Goal: Transaction & Acquisition: Obtain resource

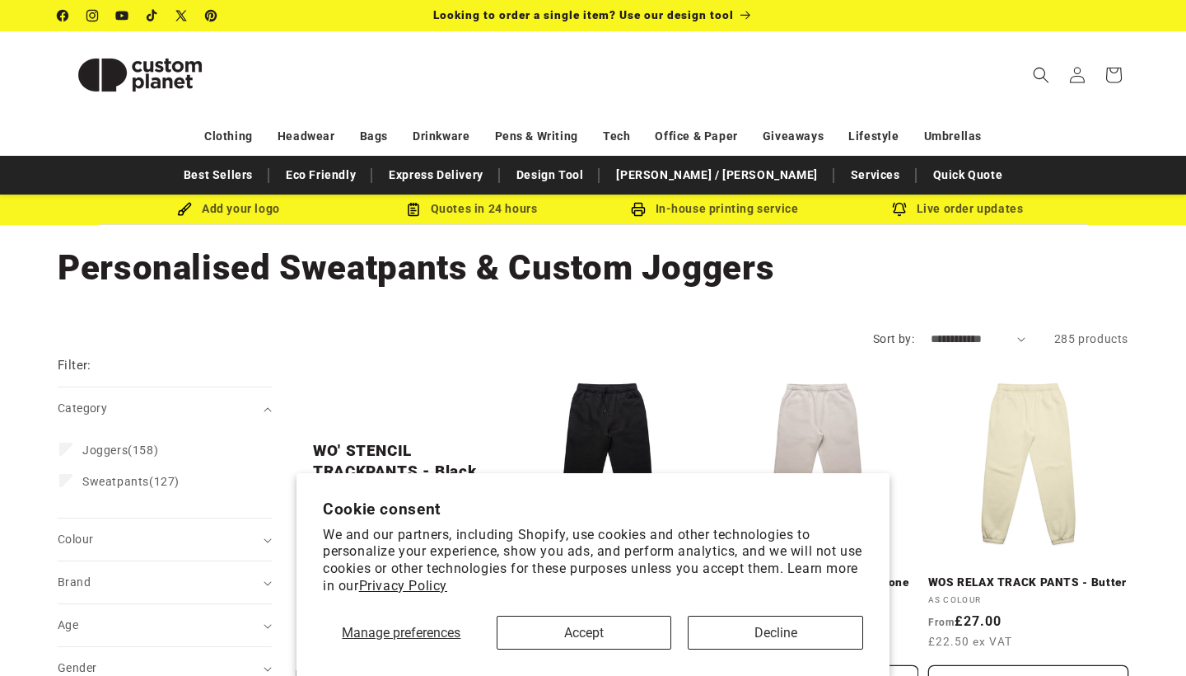
click at [621, 625] on button "Accept" at bounding box center [584, 632] width 175 height 34
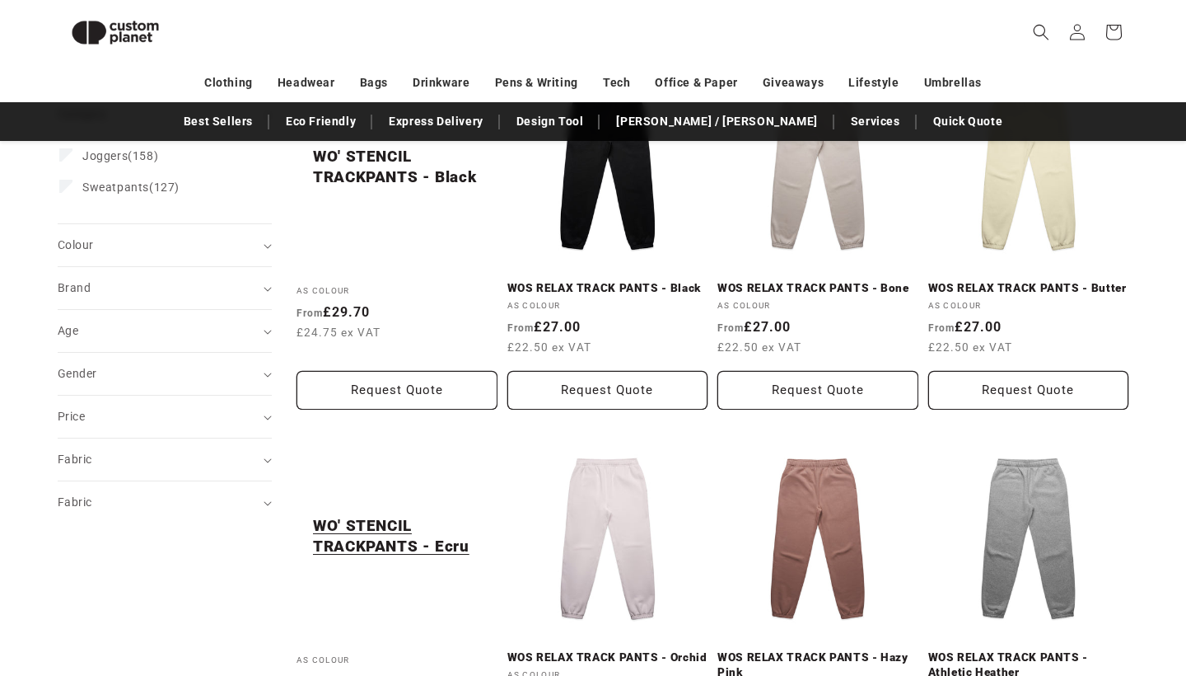
scroll to position [125, 0]
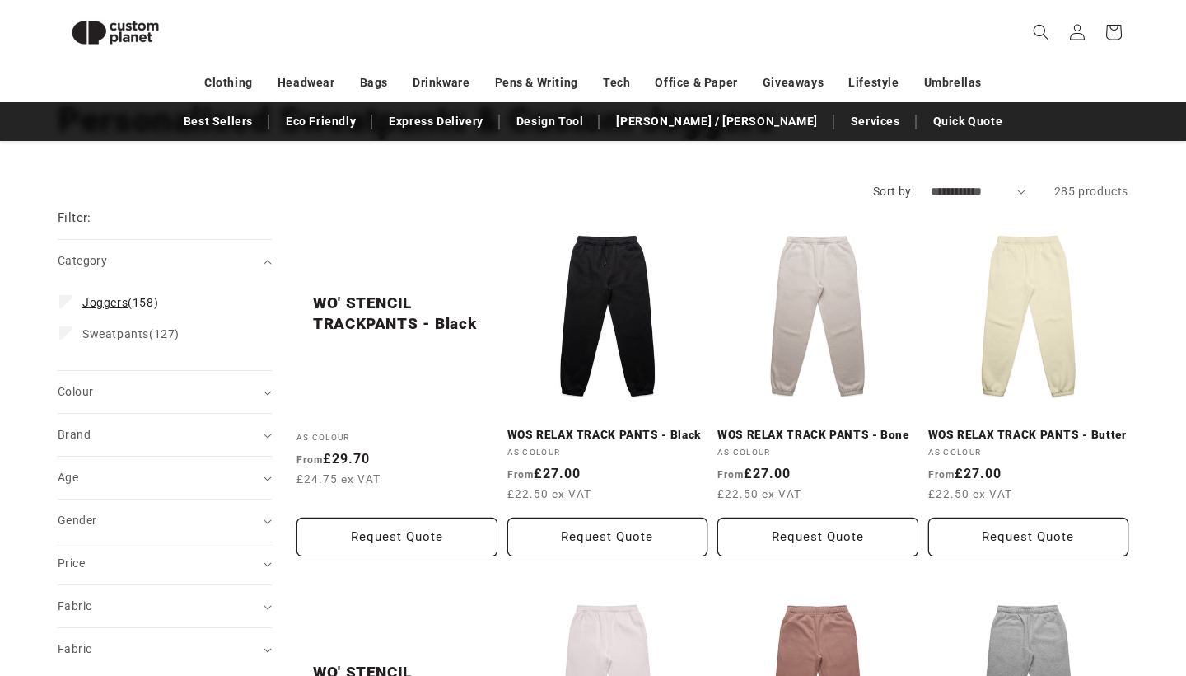
click at [133, 298] on span "Joggers (158)" at bounding box center [120, 302] width 76 height 15
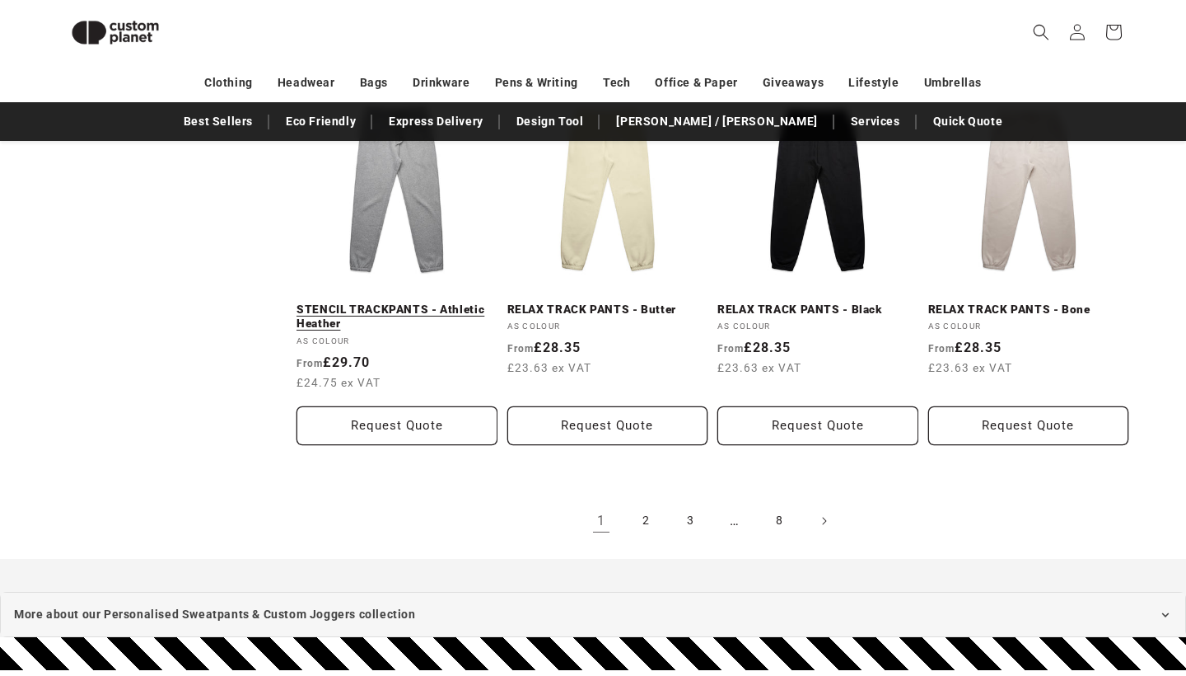
scroll to position [1767, 0]
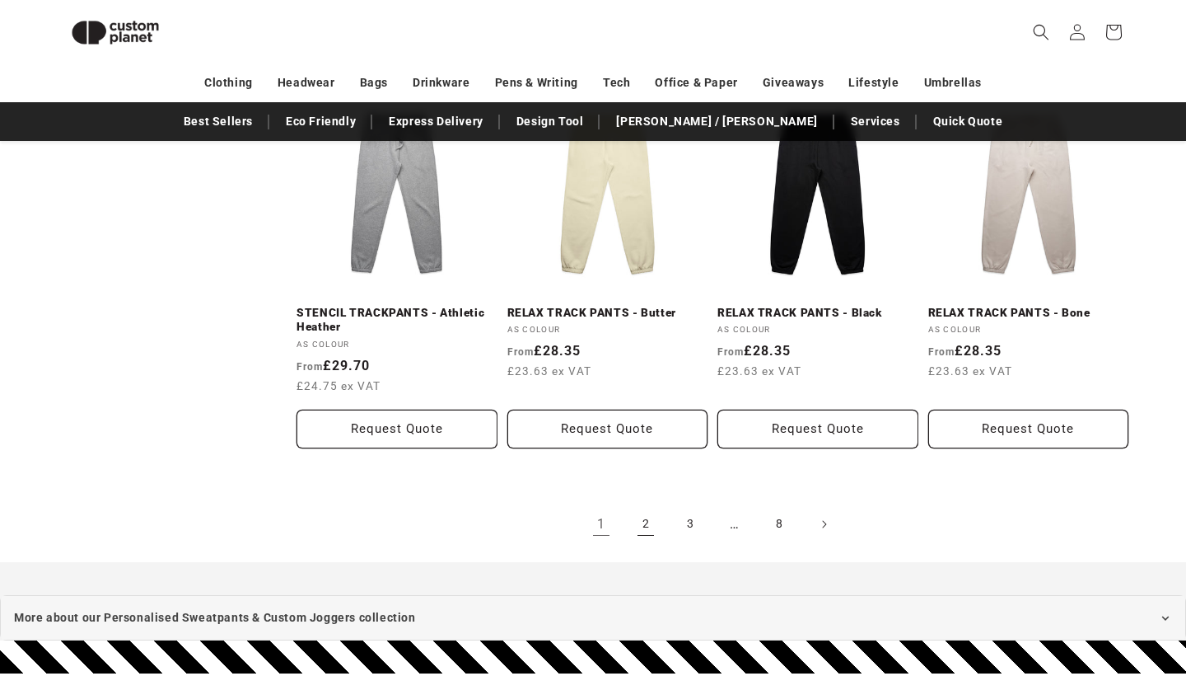
click at [644, 518] on link "2" at bounding box center [646, 524] width 36 height 36
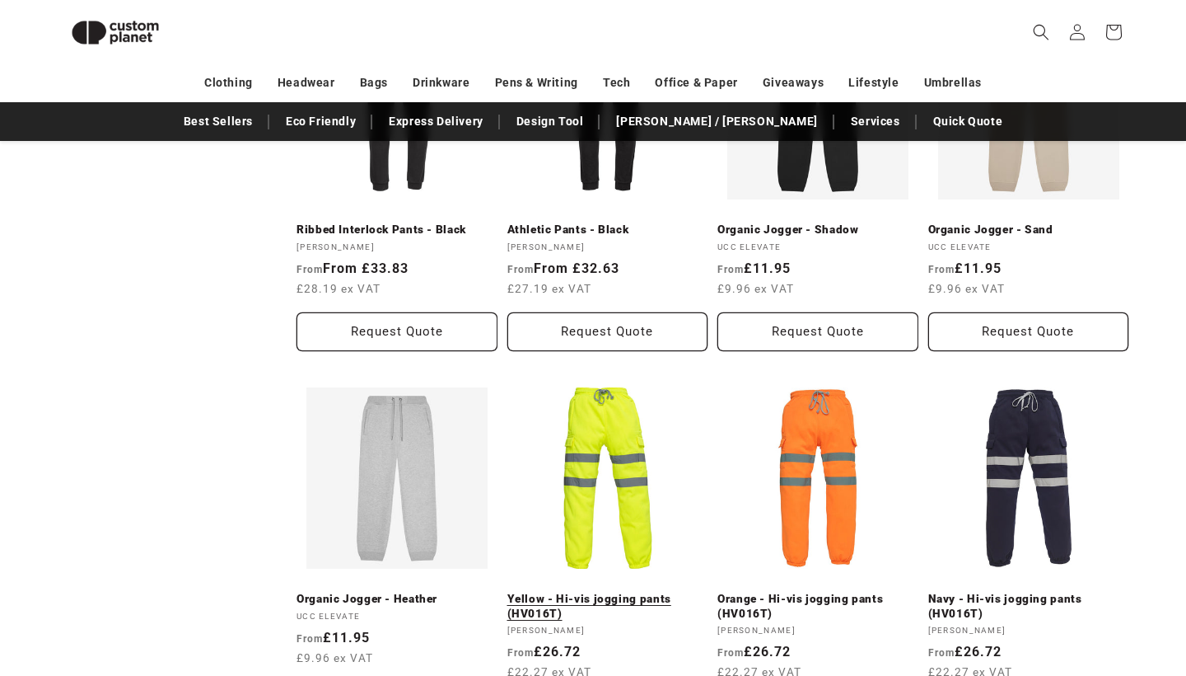
scroll to position [1485, 0]
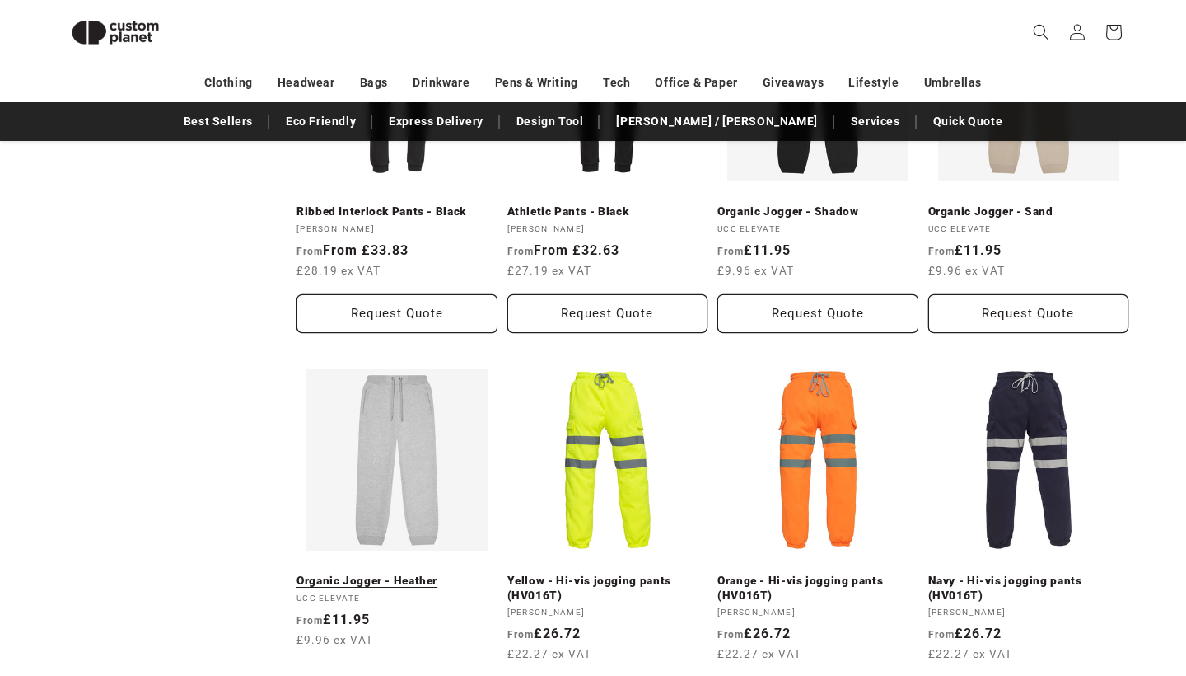
click at [426, 579] on link "Organic Jogger - Heather" at bounding box center [397, 580] width 201 height 15
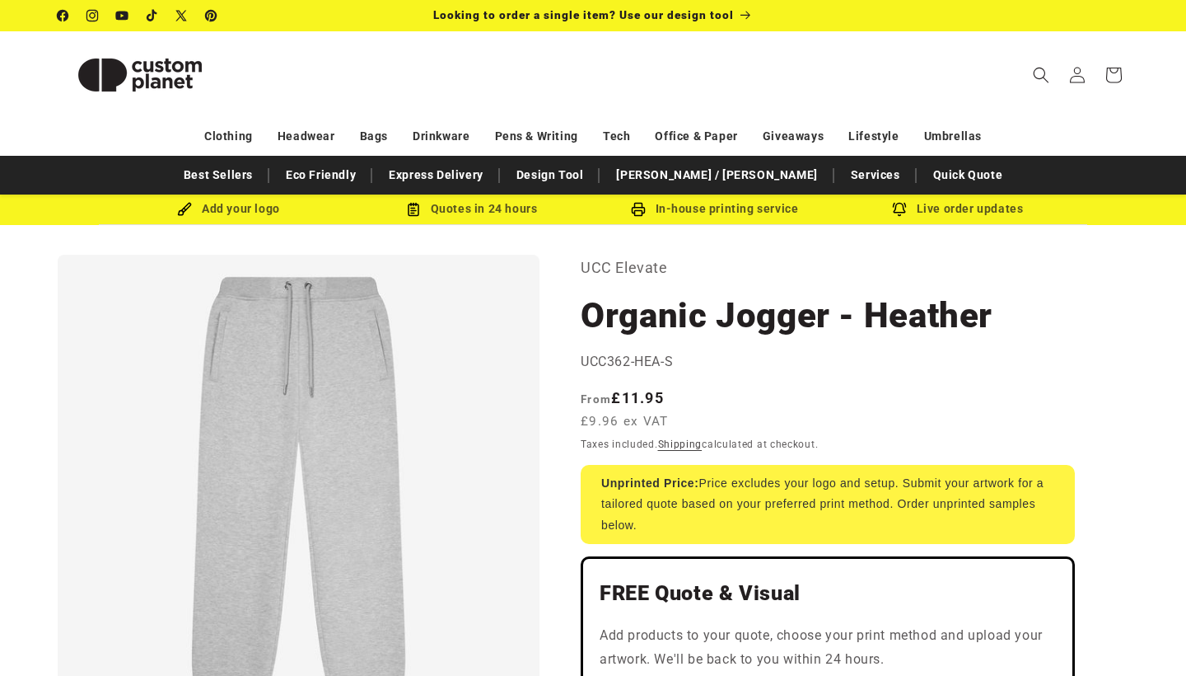
click at [723, 491] on div "Unprinted Price: Price excludes your logo and setup. Submit your artwork for a …" at bounding box center [828, 504] width 494 height 79
click at [753, 473] on div "Unprinted Price: Price excludes your logo and setup. Submit your artwork for a …" at bounding box center [828, 504] width 494 height 79
click at [262, 202] on div "Add your logo" at bounding box center [228, 209] width 243 height 21
click at [258, 210] on div "Add your logo" at bounding box center [228, 209] width 243 height 21
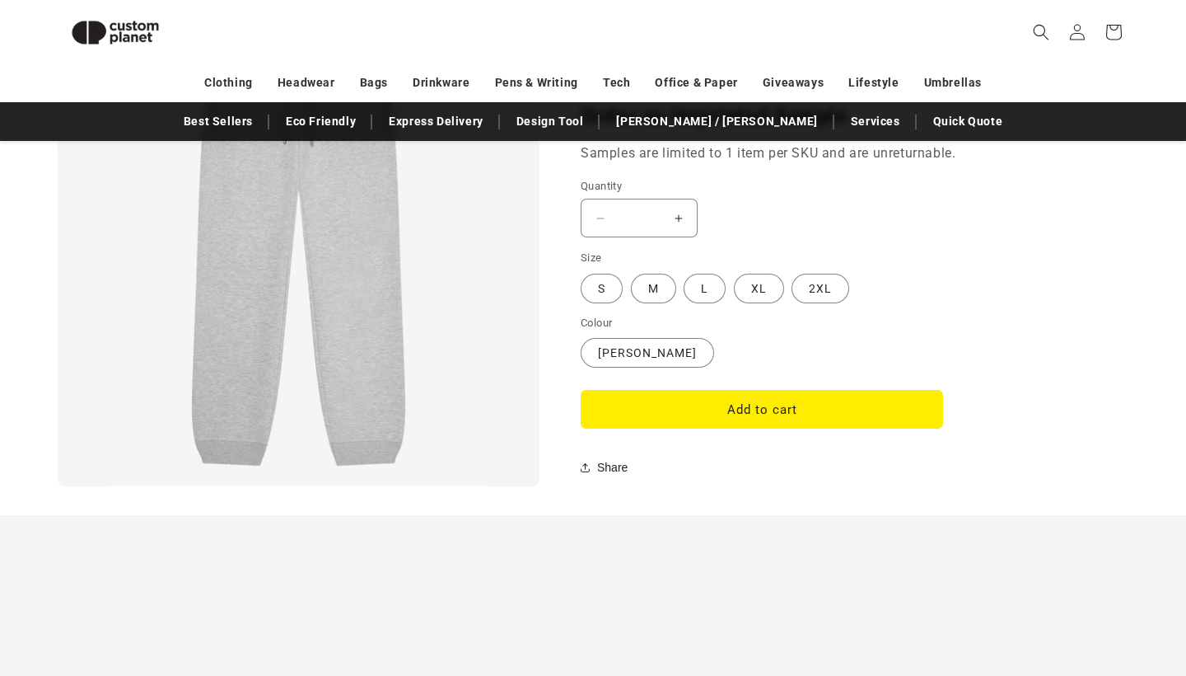
scroll to position [1298, 0]
click at [635, 337] on label "Heather Variant sold out or unavailable" at bounding box center [647, 352] width 133 height 30
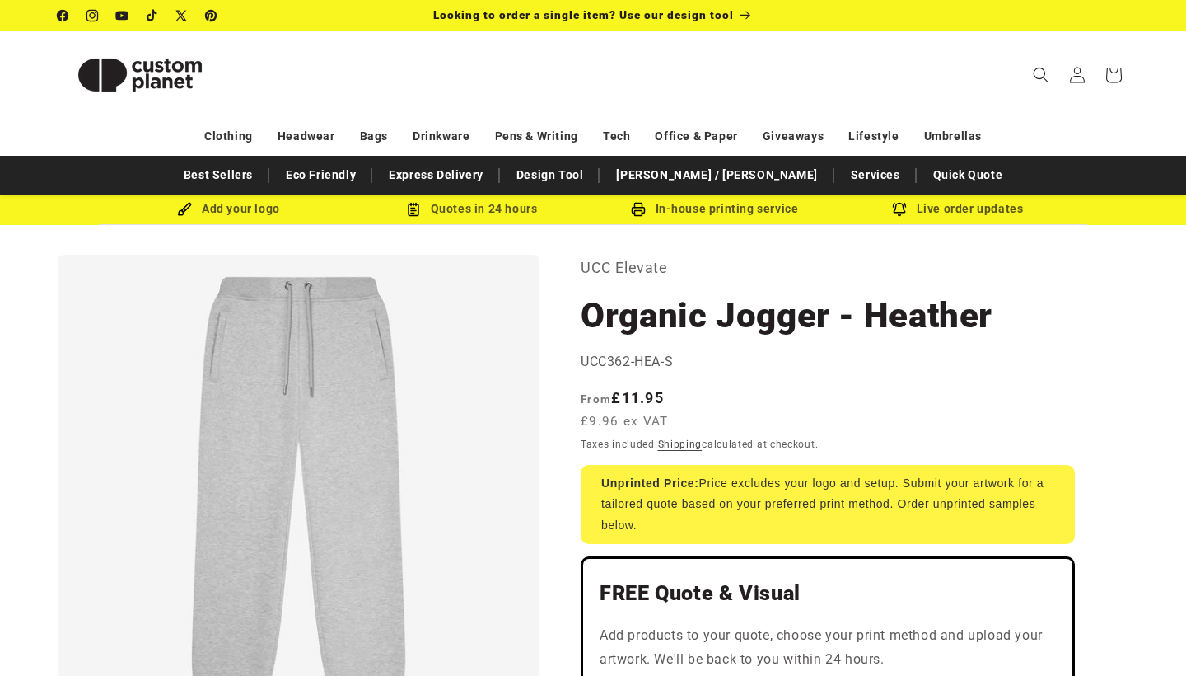
scroll to position [0, 0]
click at [261, 209] on div "Add your logo" at bounding box center [228, 209] width 243 height 21
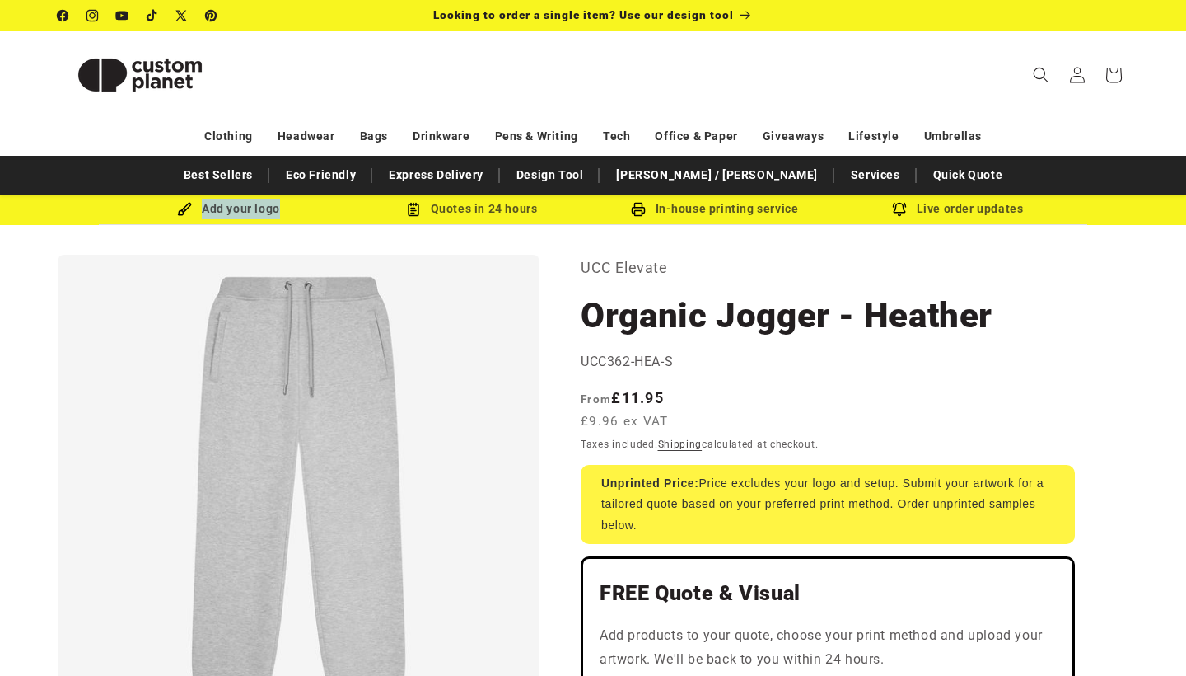
click at [283, 218] on div "Add your logo" at bounding box center [228, 209] width 243 height 21
click at [170, 199] on div "Add your logo" at bounding box center [228, 209] width 243 height 21
drag, startPoint x: 173, startPoint y: 199, endPoint x: 203, endPoint y: 218, distance: 35.2
click at [203, 218] on div "Add your logo" at bounding box center [228, 209] width 243 height 21
click at [187, 210] on img at bounding box center [184, 209] width 15 height 15
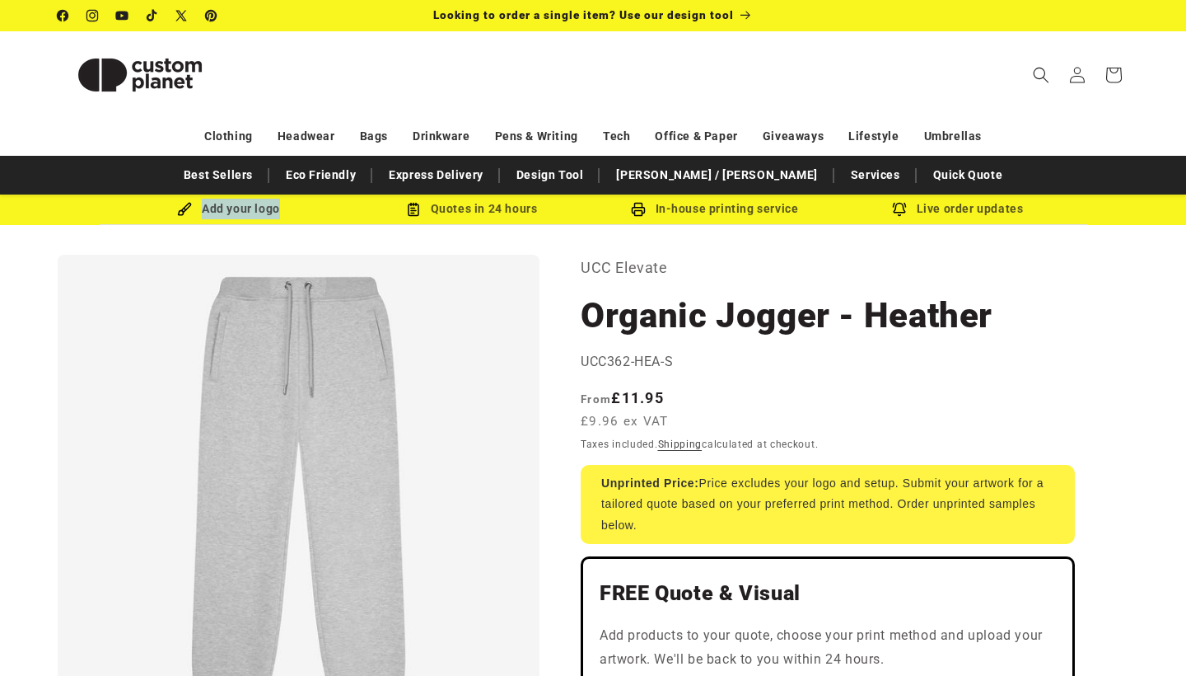
click at [187, 210] on img at bounding box center [184, 209] width 15 height 15
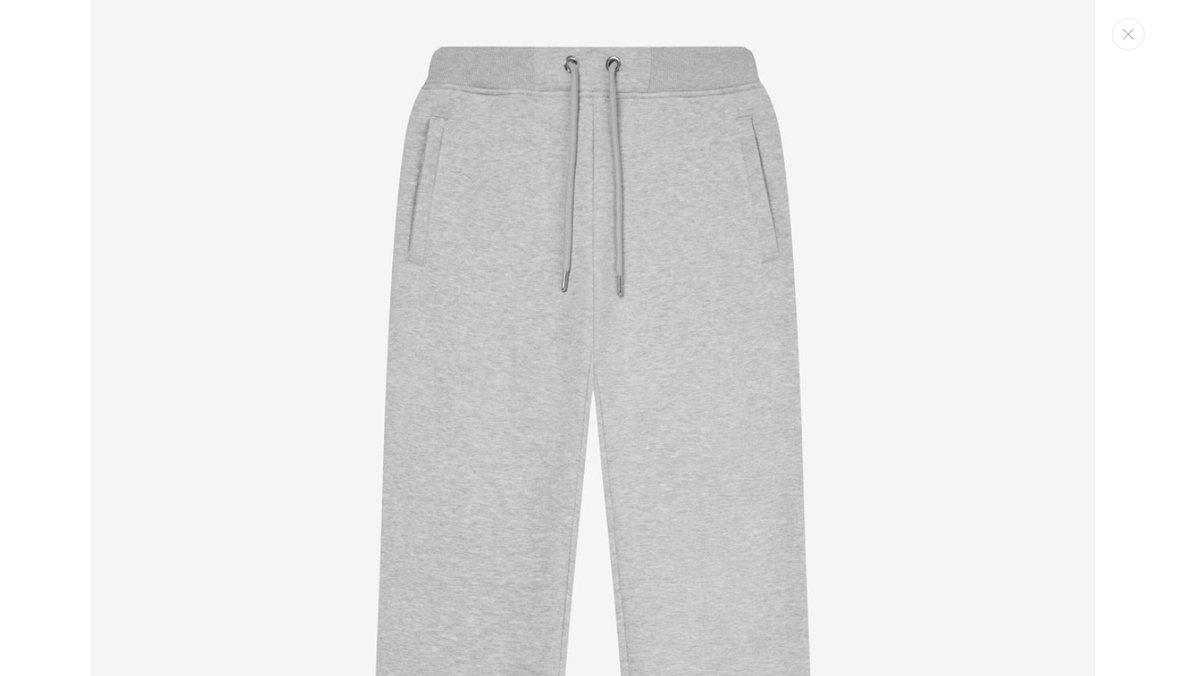
click at [711, 365] on img "Media gallery" at bounding box center [593, 502] width 1005 height 1005
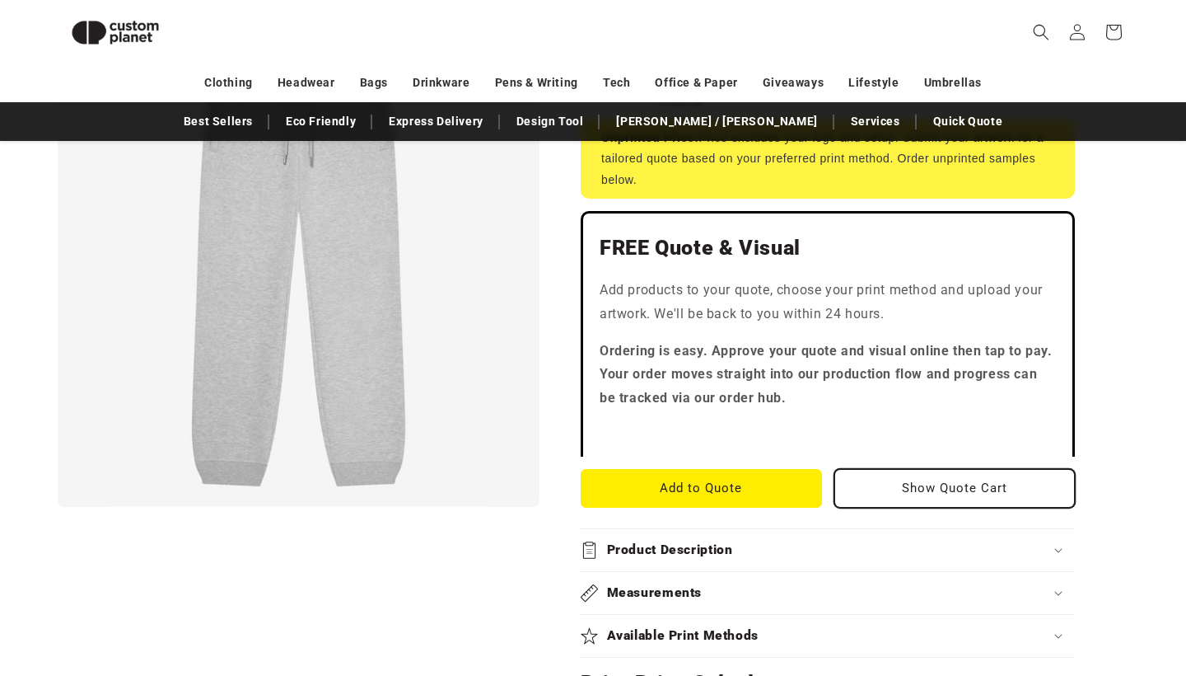
scroll to position [324, 0]
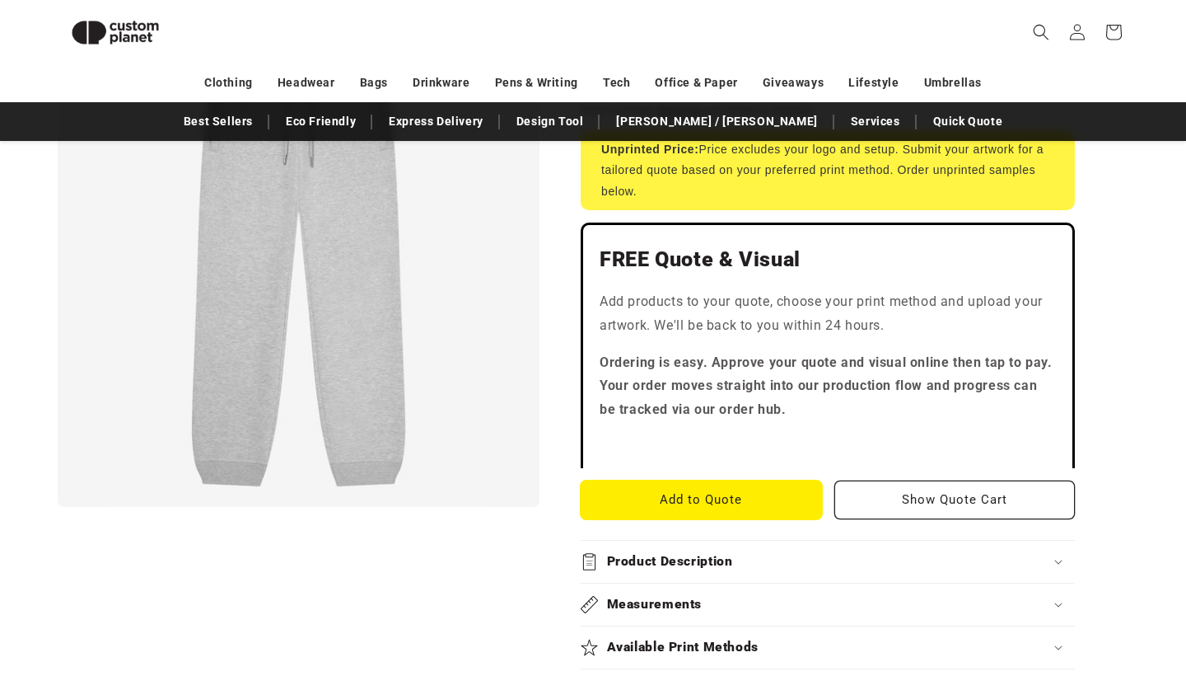
click at [758, 489] on button "Add to Quote" at bounding box center [701, 499] width 241 height 39
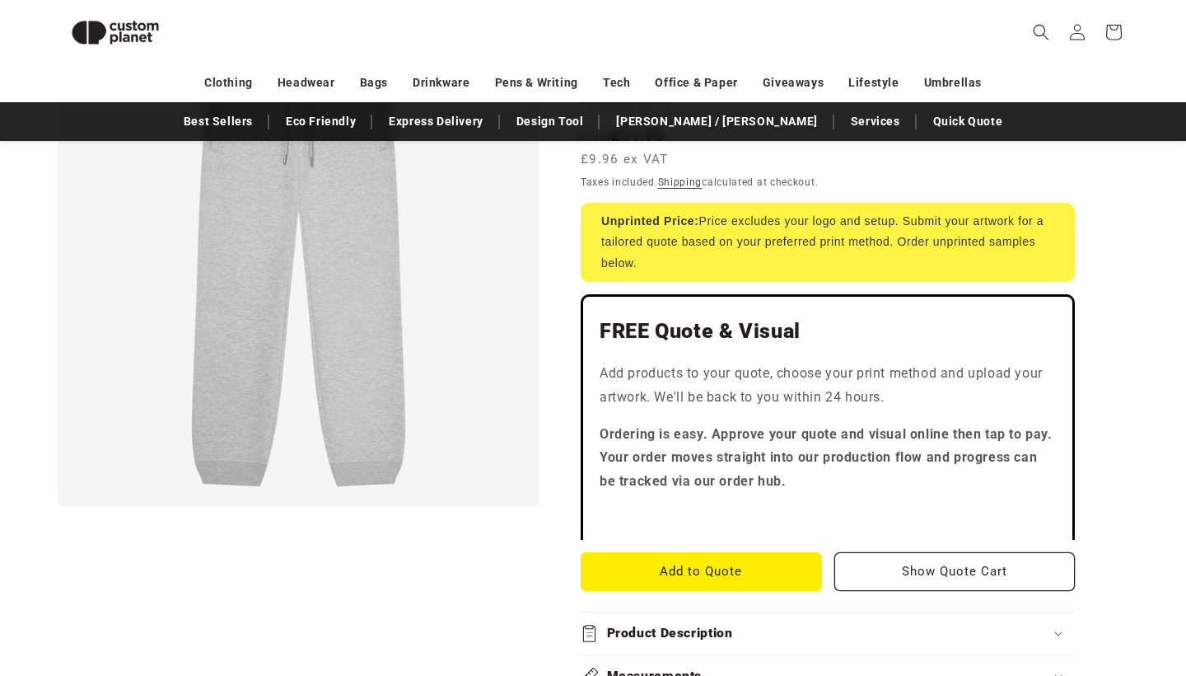
scroll to position [241, 0]
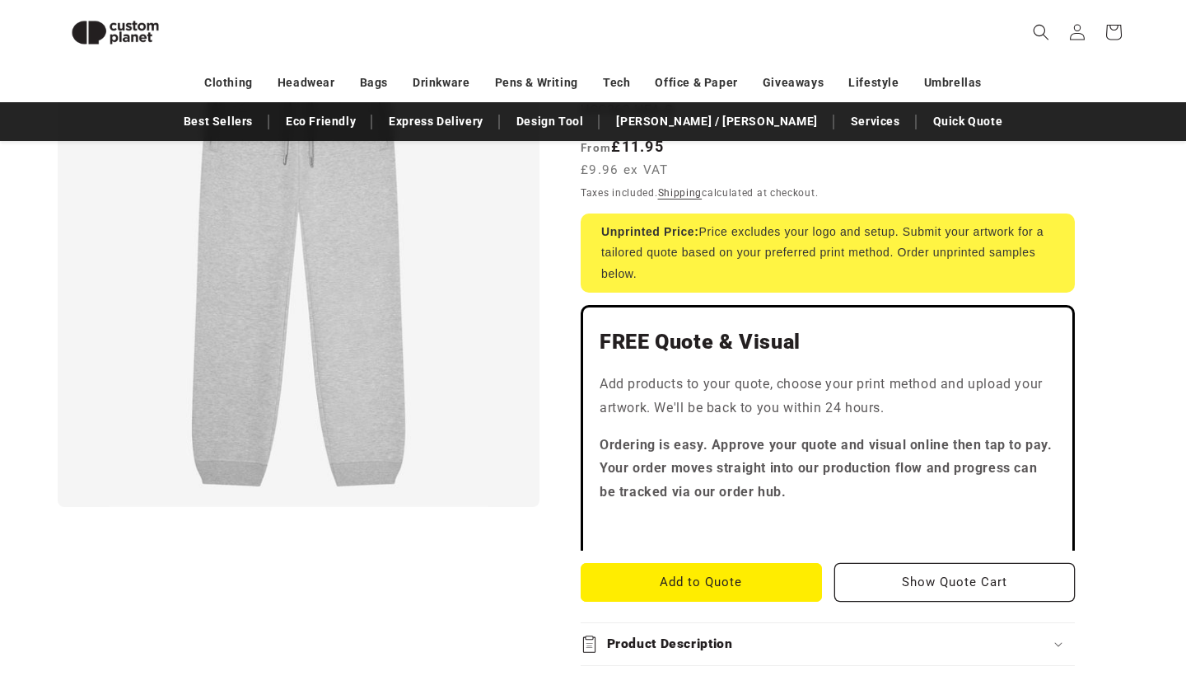
click at [952, 250] on div "Unprinted Price: Price excludes your logo and setup. Submit your artwork for a …" at bounding box center [828, 252] width 494 height 79
click at [970, 262] on div "Unprinted Price: Price excludes your logo and setup. Submit your artwork for a …" at bounding box center [828, 252] width 494 height 79
drag, startPoint x: 731, startPoint y: 234, endPoint x: 827, endPoint y: 234, distance: 96.4
click at [824, 234] on div "Unprinted Price: Price excludes your logo and setup. Submit your artwork for a …" at bounding box center [828, 252] width 494 height 79
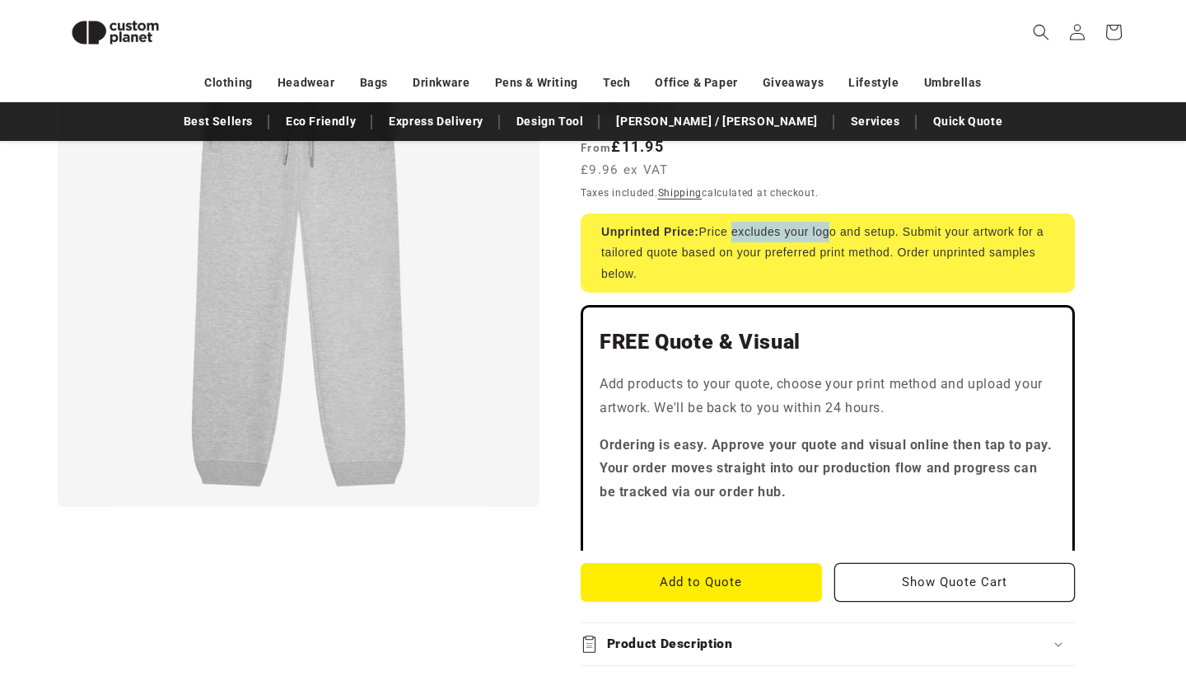
click at [827, 234] on div "Unprinted Price: Price excludes your logo and setup. Submit your artwork for a …" at bounding box center [828, 252] width 494 height 79
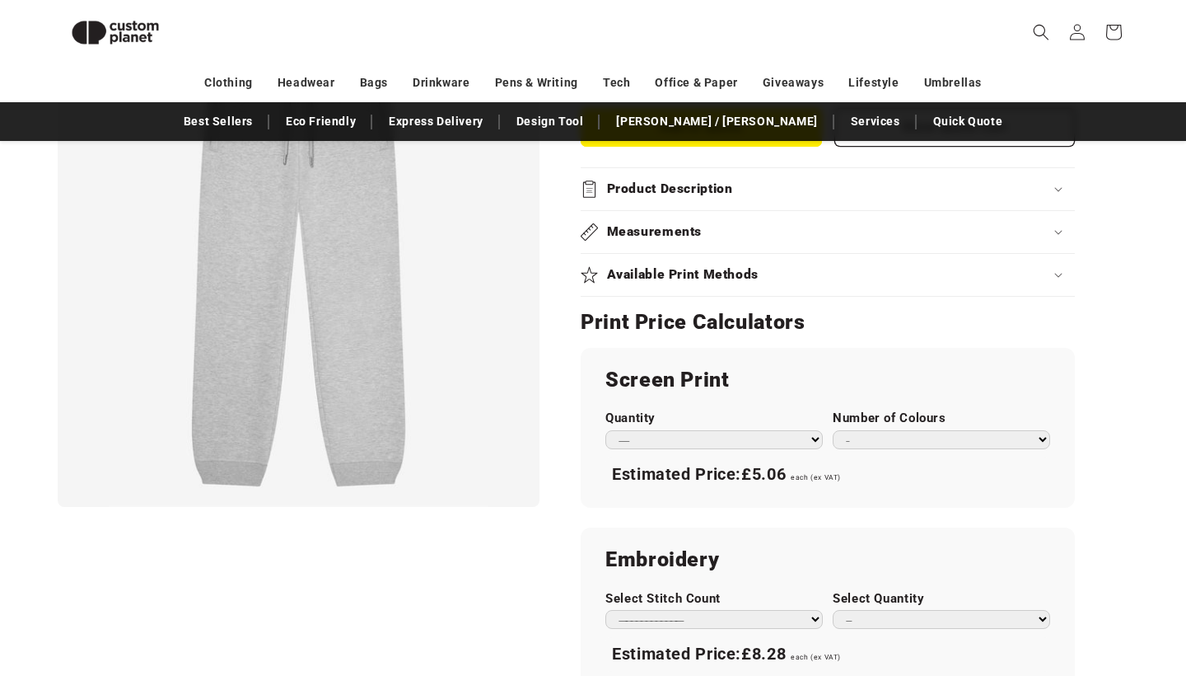
scroll to position [755, 0]
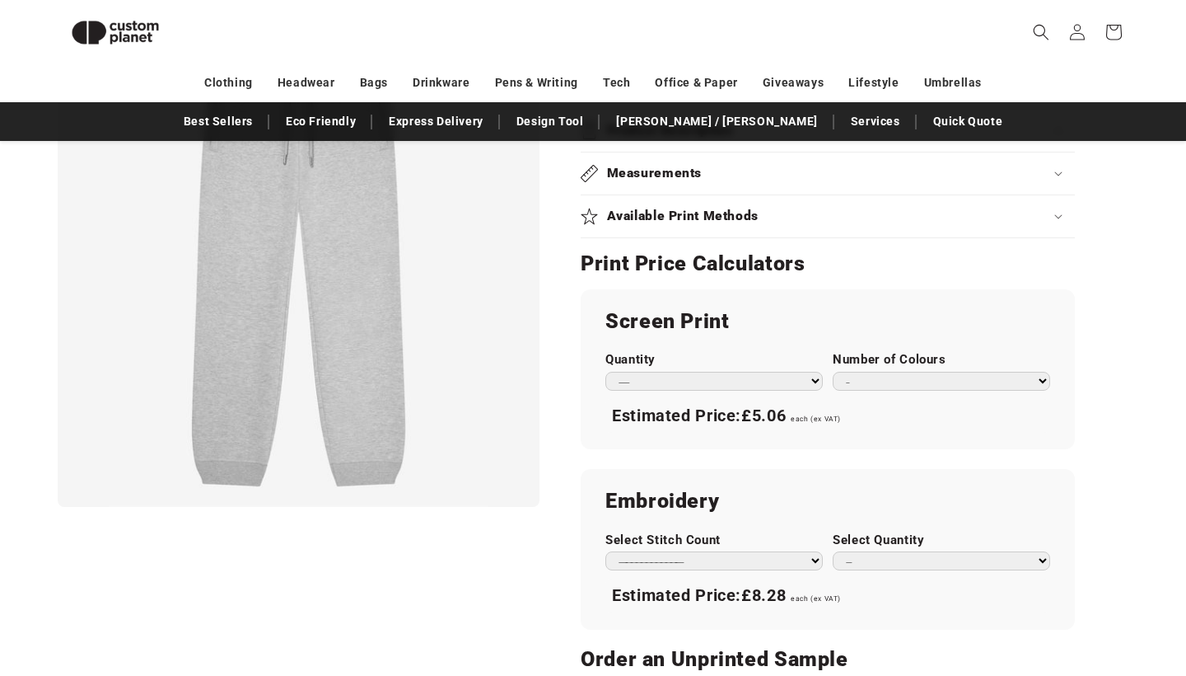
click at [790, 213] on div "Available Print Methods" at bounding box center [828, 216] width 494 height 17
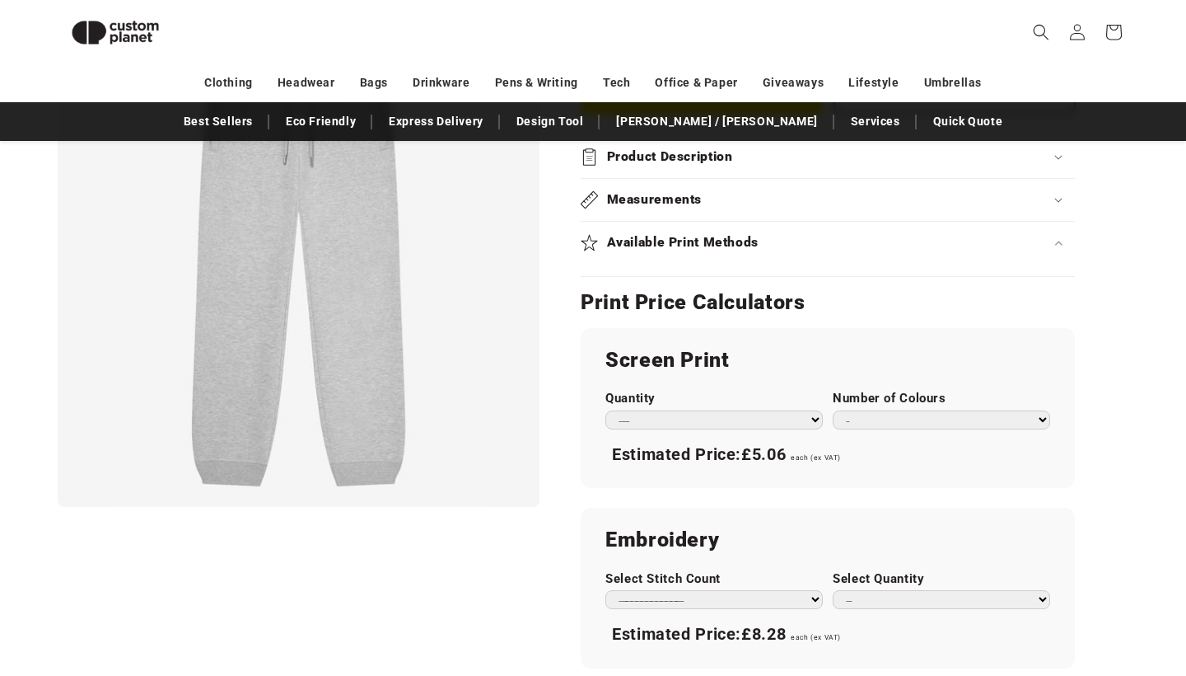
scroll to position [721, 0]
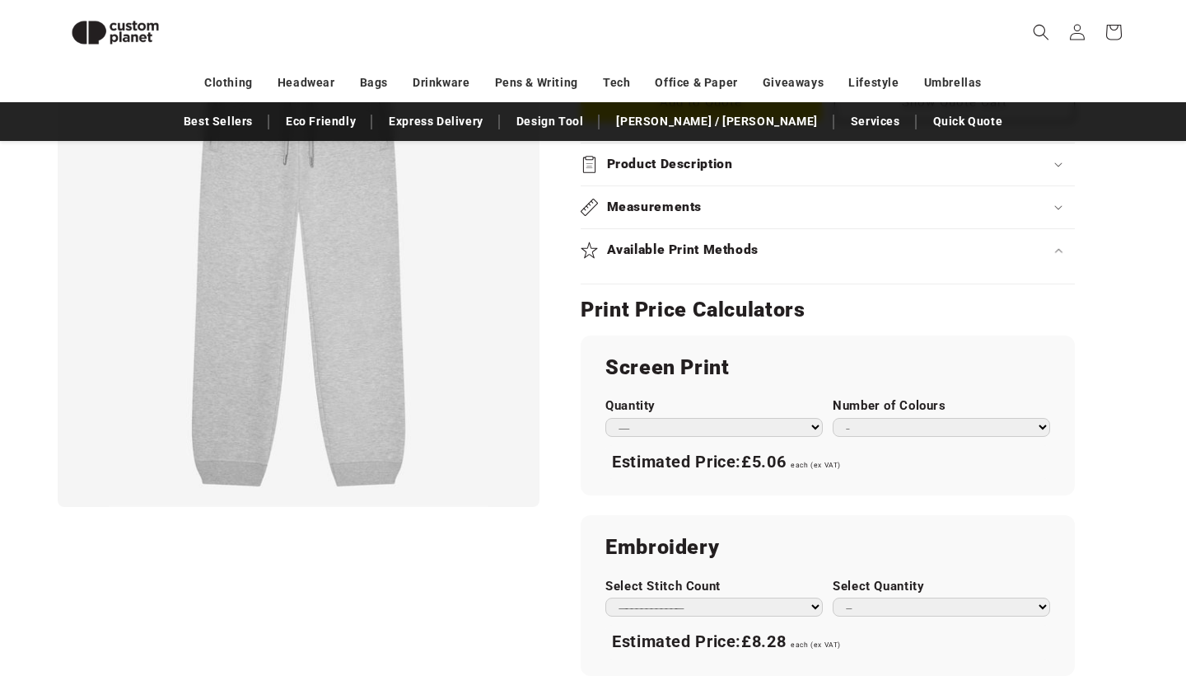
click at [792, 243] on div "Available Print Methods" at bounding box center [828, 249] width 494 height 17
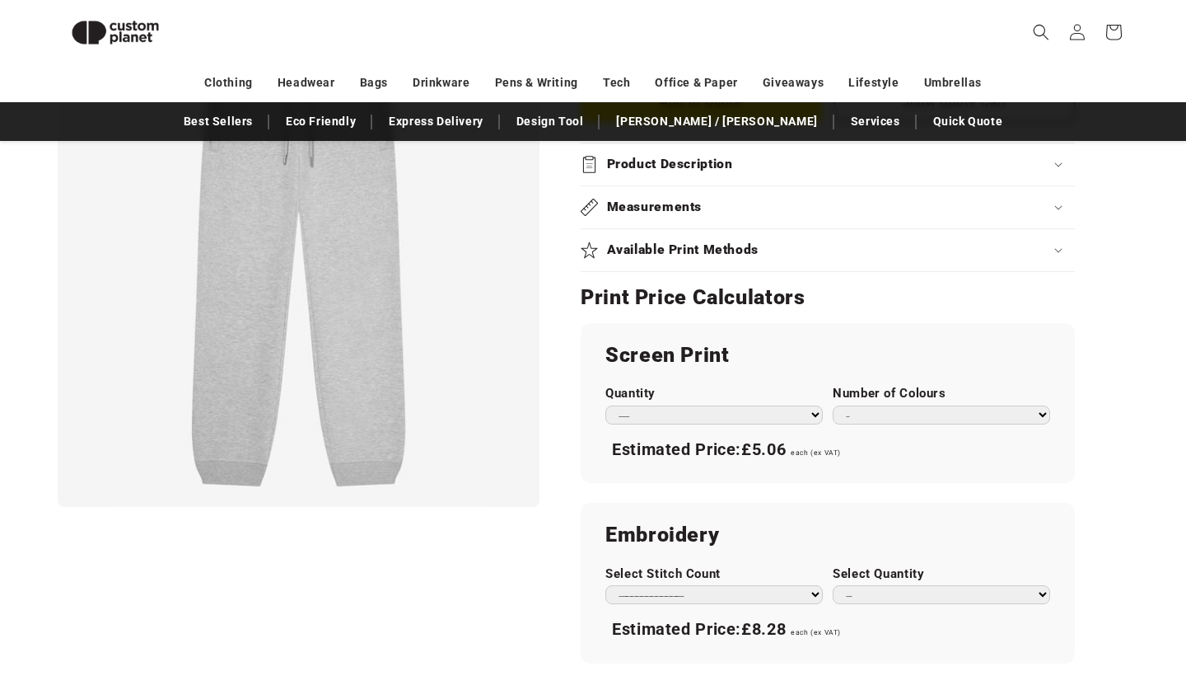
click at [792, 243] on div "Available Print Methods" at bounding box center [828, 249] width 494 height 17
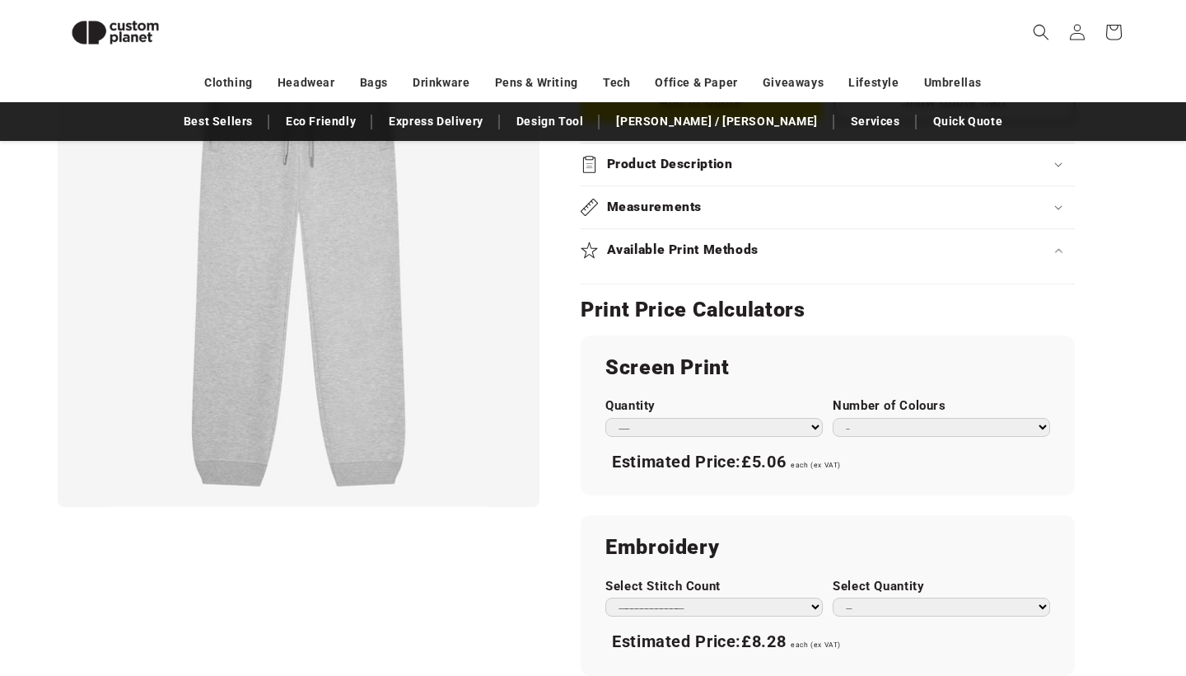
scroll to position [324, 0]
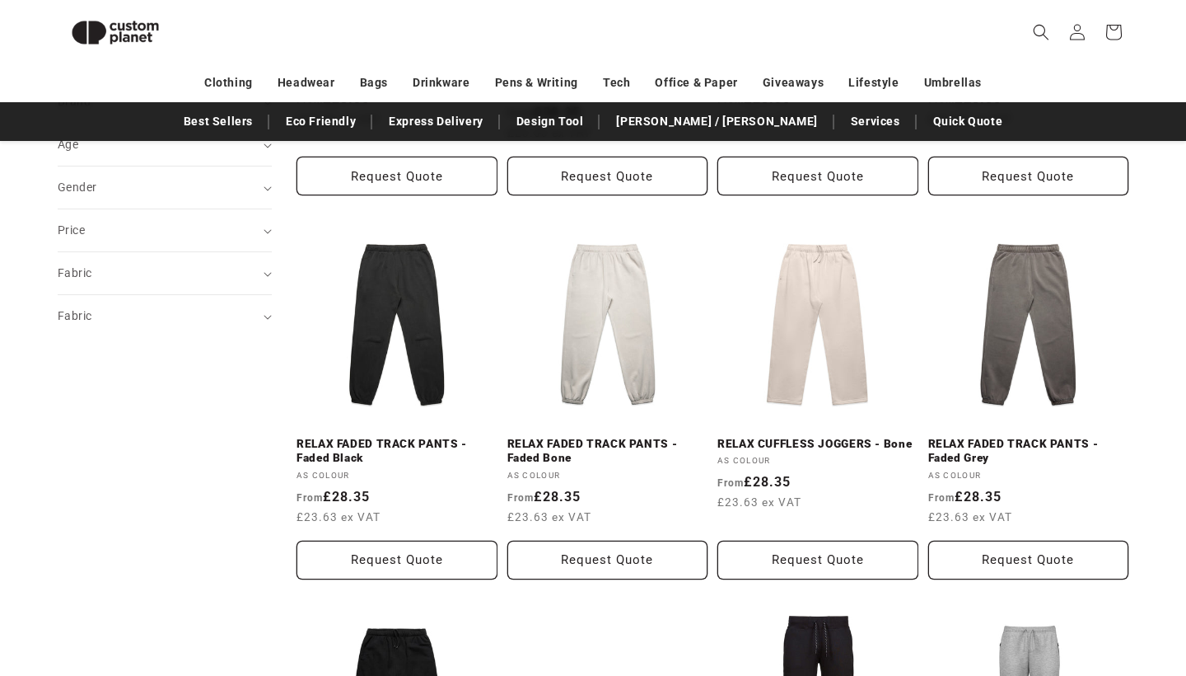
scroll to position [499, 0]
click at [615, 442] on link "RELAX FADED TRACK PANTS - Faded Bone" at bounding box center [608, 452] width 201 height 29
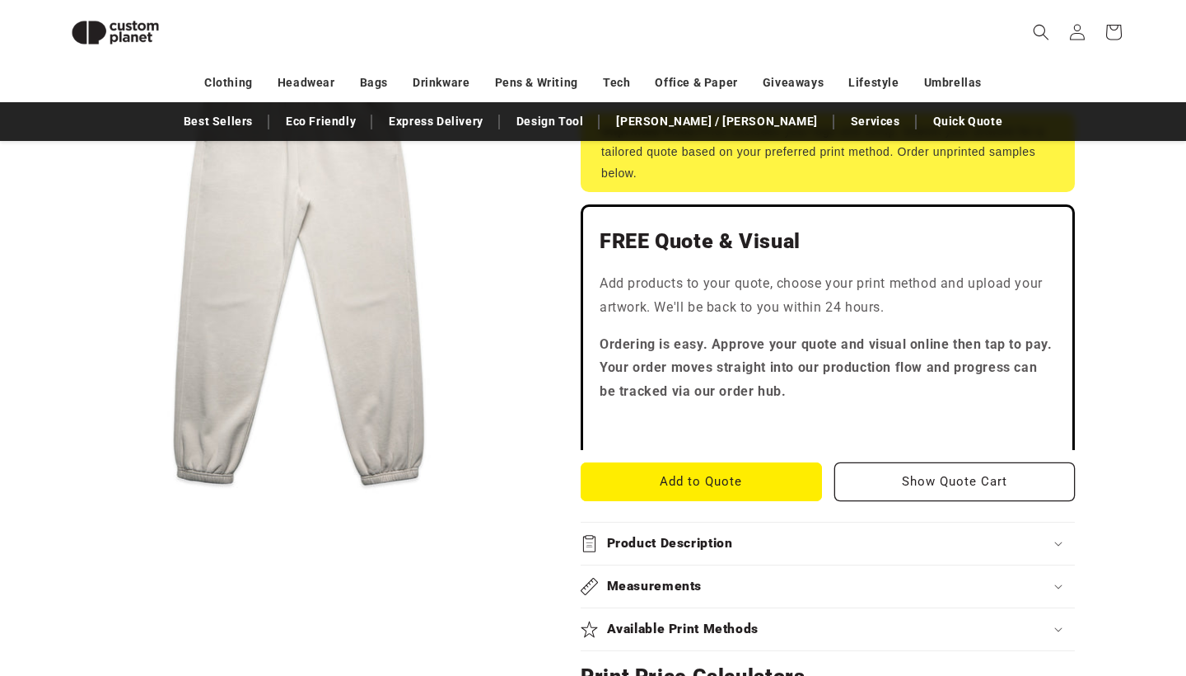
scroll to position [392, 0]
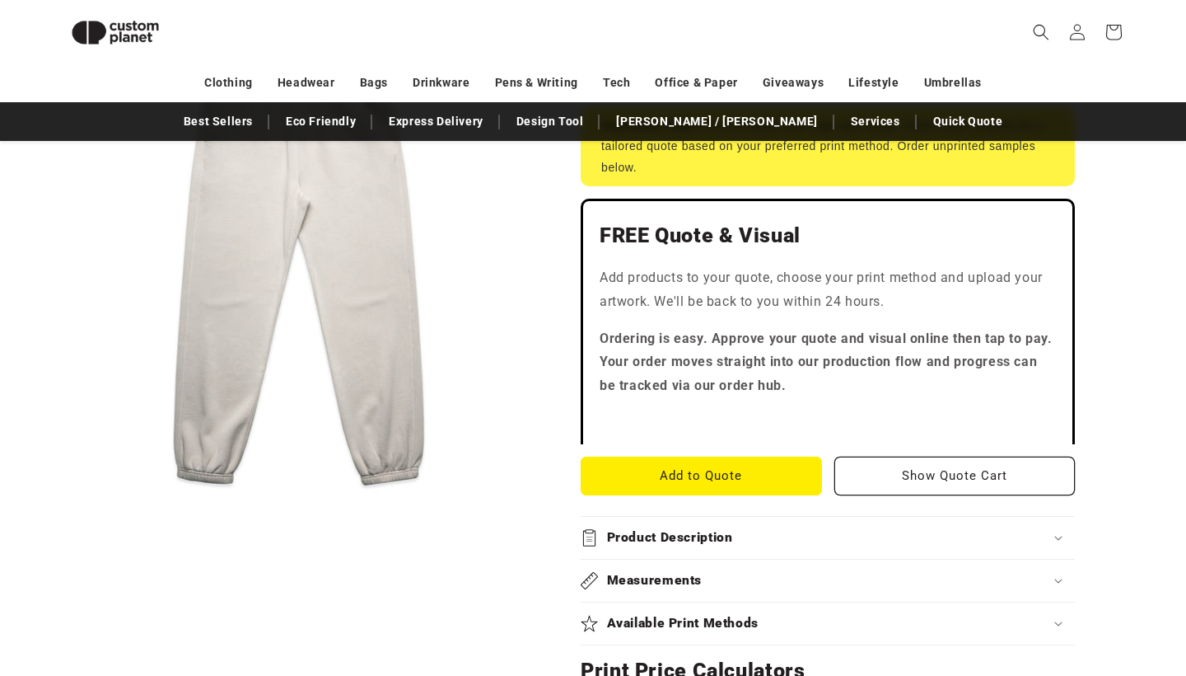
click at [755, 615] on h2 "Available Print Methods" at bounding box center [683, 623] width 152 height 17
